Goal: Task Accomplishment & Management: Use online tool/utility

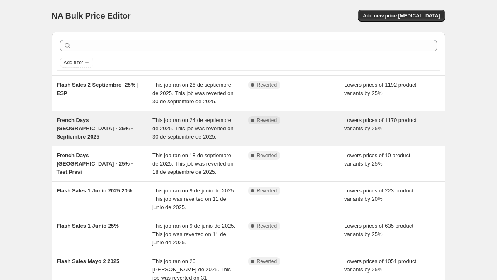
click at [89, 128] on span "French Days Francia - 25% - Septiembre 2025" at bounding box center [95, 128] width 76 height 23
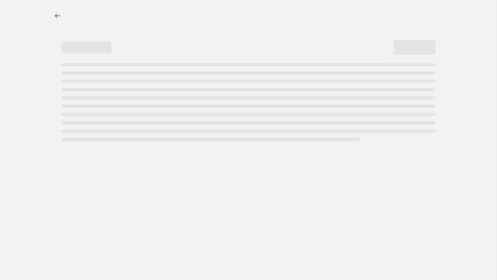
select select "percentage"
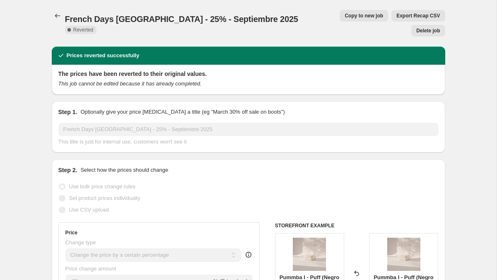
click at [345, 14] on span "Copy to new job" at bounding box center [364, 15] width 39 height 7
select select "percentage"
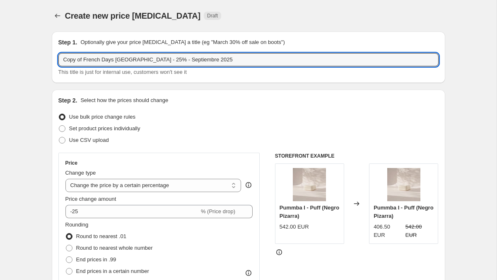
drag, startPoint x: 85, startPoint y: 60, endPoint x: 41, endPoint y: 60, distance: 43.5
drag, startPoint x: 95, startPoint y: 56, endPoint x: 39, endPoint y: 57, distance: 55.5
click at [133, 60] on input "Promo Octubre Francia - 25% - Septiembre 2025" at bounding box center [248, 59] width 380 height 13
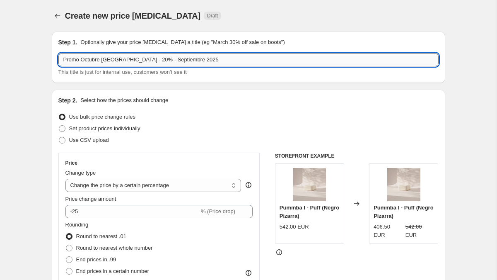
click at [154, 60] on input "Promo Octubre Francia - 20% - Septiembre 2025" at bounding box center [248, 59] width 380 height 13
type input "Promo Octubre Francia - 20% - Octubre 2025"
click at [59, 145] on label "Use CSV upload" at bounding box center [83, 140] width 51 height 12
click at [59, 137] on input "Use CSV upload" at bounding box center [59, 137] width 0 height 0
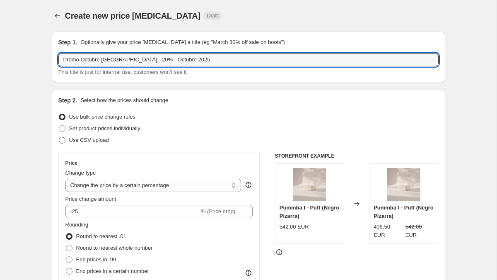
radio input "true"
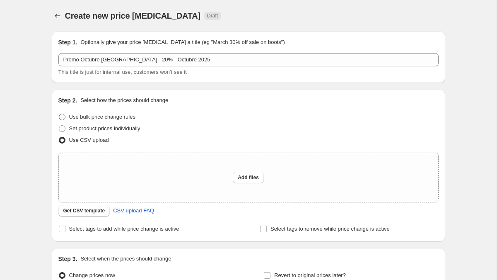
click at [61, 114] on span at bounding box center [62, 117] width 7 height 7
click at [59, 114] on input "Use bulk price change rules" at bounding box center [59, 114] width 0 height 0
radio input "true"
select select "percentage"
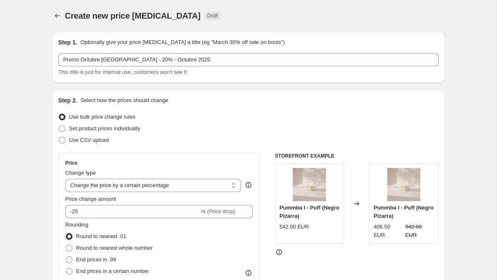
scroll to position [48, 0]
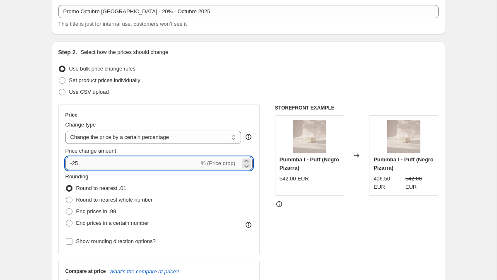
click at [86, 163] on input "-25" at bounding box center [132, 163] width 134 height 13
type input "-20"
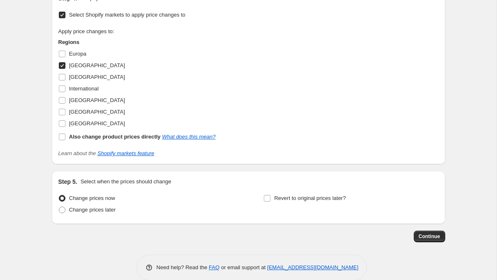
scroll to position [737, 0]
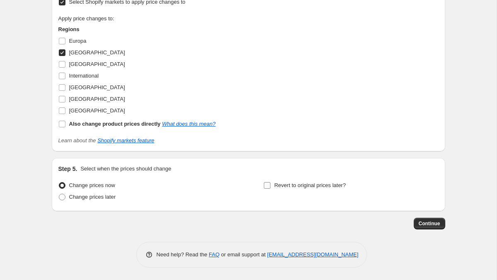
click at [268, 184] on input "Revert to original prices later?" at bounding box center [267, 185] width 7 height 7
checkbox input "true"
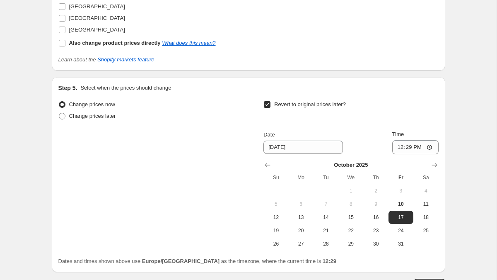
scroll to position [818, 0]
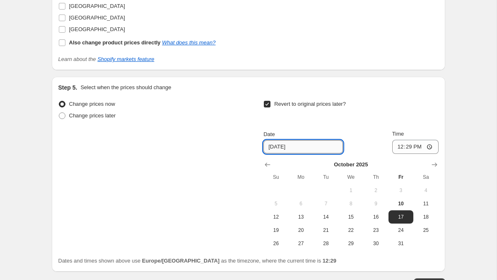
click at [274, 147] on input "10/17/2025" at bounding box center [304, 146] width 80 height 13
click at [281, 146] on input "10/17/2025" at bounding box center [304, 146] width 80 height 13
type input "10/15/2025"
click at [409, 144] on input "12:29" at bounding box center [415, 147] width 46 height 14
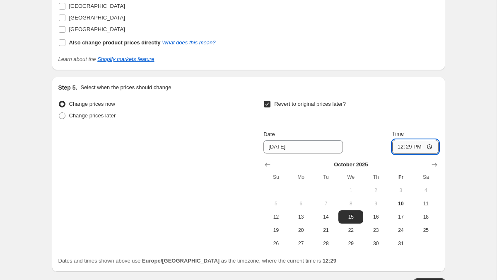
type input "03:29"
type input "03:59"
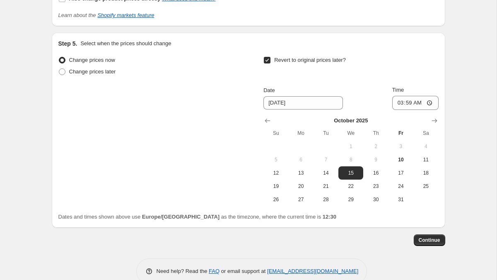
scroll to position [879, 0]
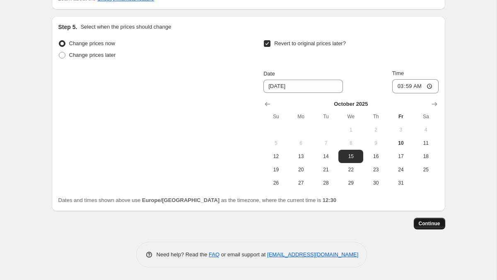
click at [425, 224] on span "Continue" at bounding box center [430, 223] width 22 height 7
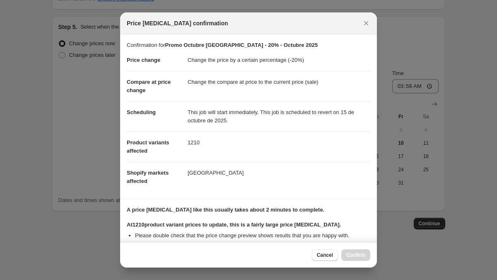
scroll to position [102, 0]
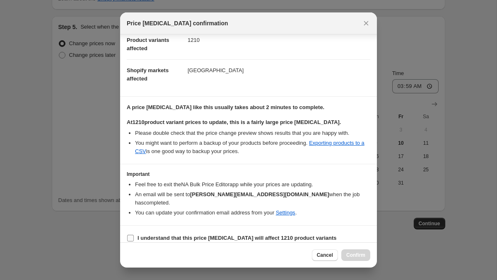
click at [135, 232] on label "I understand that this price change job will affect 1210 product variants" at bounding box center [232, 238] width 210 height 12
click at [134, 235] on input "I understand that this price change job will affect 1210 product variants" at bounding box center [130, 238] width 7 height 7
checkbox input "true"
click at [358, 256] on span "Confirm" at bounding box center [355, 254] width 19 height 7
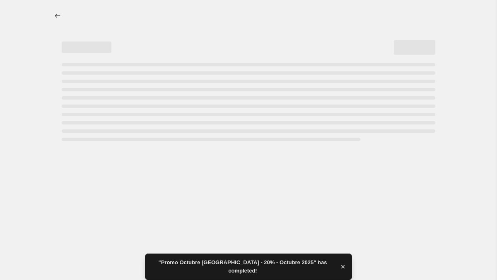
select select "percentage"
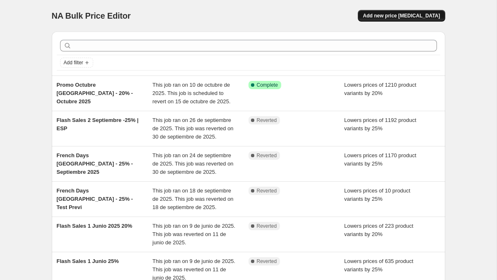
click at [392, 15] on span "Add new price change job" at bounding box center [401, 15] width 77 height 7
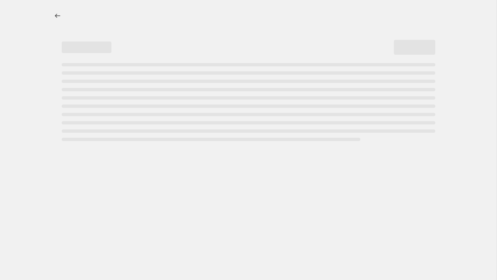
select select "percentage"
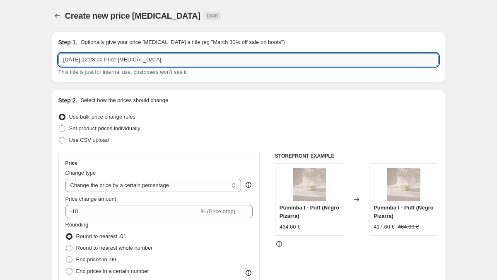
click at [97, 65] on input "10 oct 2025, 12:28:00 Price change job" at bounding box center [248, 59] width 380 height 13
type input "Flash Sales 1 - 25% - ESP - Octubre 2025"
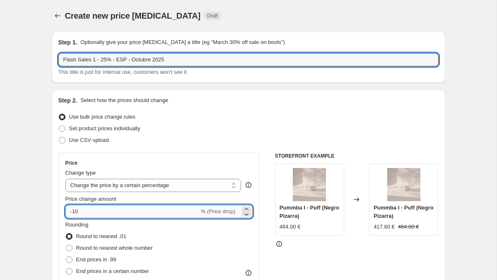
click at [84, 209] on input "-10" at bounding box center [132, 211] width 134 height 13
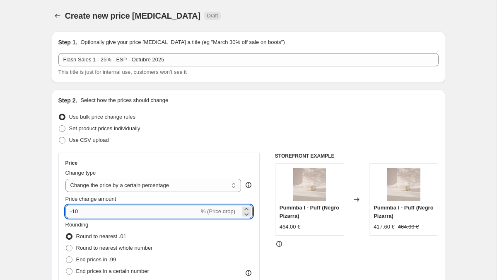
type input "-1"
type input "-25"
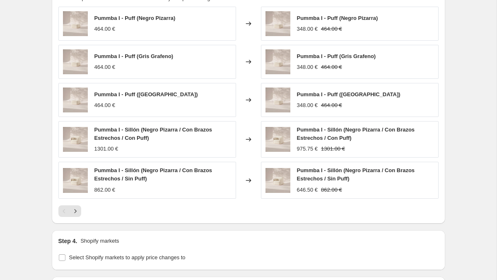
scroll to position [600, 0]
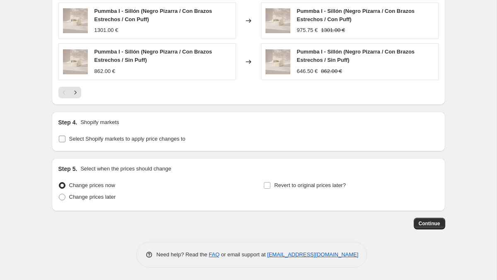
click at [62, 135] on input "Select Shopify markets to apply price changes to" at bounding box center [62, 138] width 7 height 7
checkbox input "true"
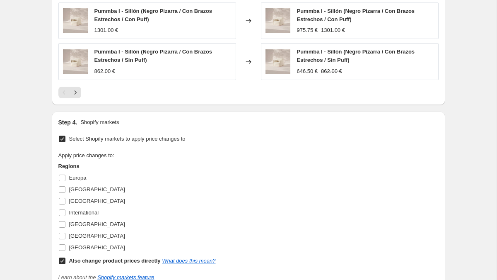
click at [62, 259] on input "Also change product prices directly What does this mean?" at bounding box center [62, 260] width 7 height 7
checkbox input "false"
click at [62, 247] on input "Spain" at bounding box center [62, 247] width 7 height 7
checkbox input "true"
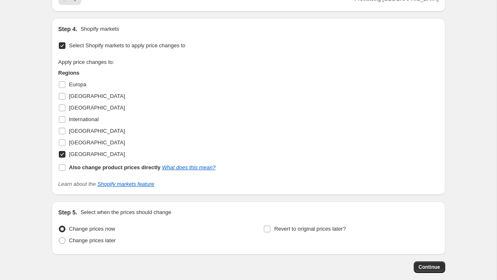
scroll to position [720, 0]
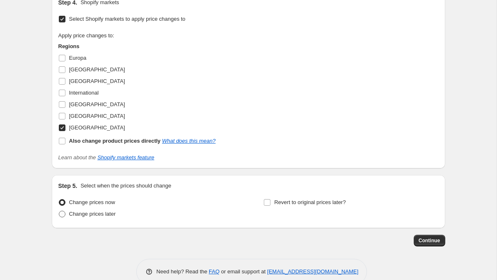
click at [60, 217] on span at bounding box center [62, 213] width 7 height 7
click at [59, 211] on input "Change prices later" at bounding box center [59, 210] width 0 height 0
radio input "true"
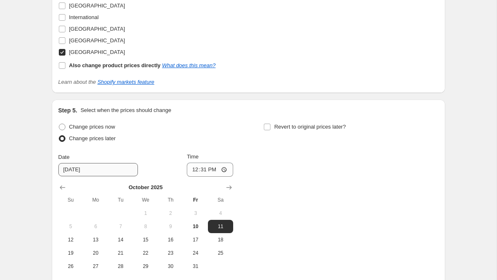
scroll to position [796, 0]
click at [225, 229] on button "11" at bounding box center [220, 225] width 25 height 13
click at [203, 169] on input "12:31" at bounding box center [210, 169] width 46 height 14
type input "00:00"
click at [265, 125] on input "Revert to original prices later?" at bounding box center [267, 126] width 7 height 7
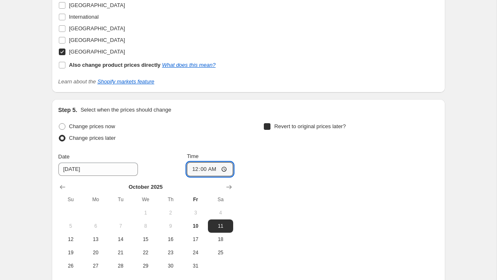
checkbox input "true"
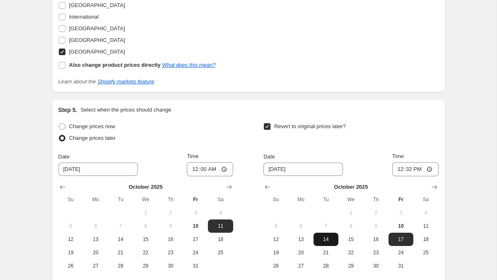
scroll to position [844, 0]
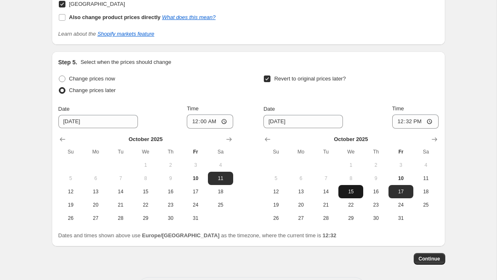
click at [349, 191] on span "15" at bounding box center [351, 191] width 18 height 7
type input "10/15/2025"
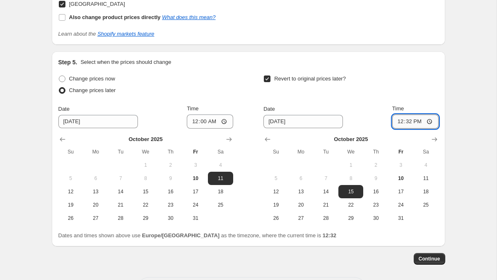
click at [409, 121] on input "12:32" at bounding box center [415, 121] width 46 height 14
type input "23:59"
click at [427, 258] on span "Continue" at bounding box center [430, 258] width 22 height 7
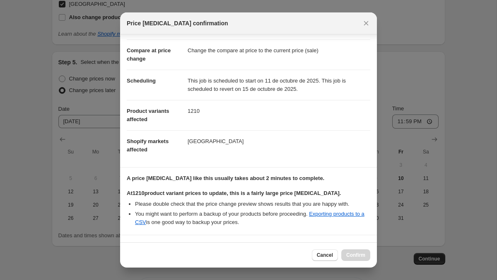
scroll to position [92, 0]
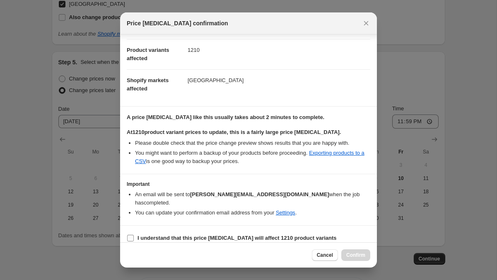
click at [133, 235] on input "I understand that this price change job will affect 1210 product variants" at bounding box center [130, 238] width 7 height 7
checkbox input "true"
click at [353, 255] on span "Confirm" at bounding box center [355, 254] width 19 height 7
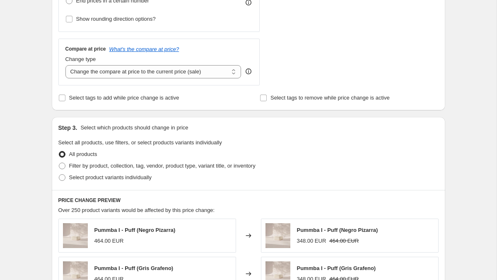
scroll to position [20, 0]
